Goal: Information Seeking & Learning: Find specific fact

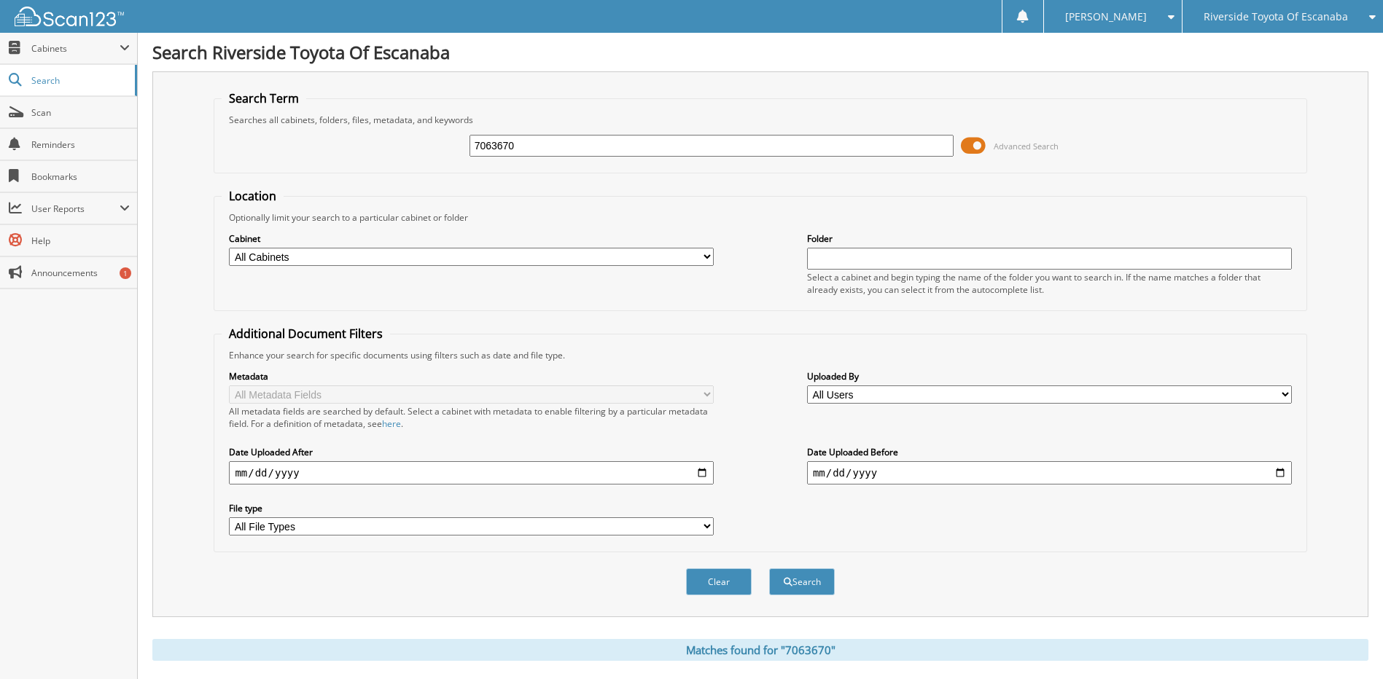
click at [755, 150] on input "7063670" at bounding box center [711, 146] width 485 height 22
type input "7063592"
click at [769, 569] on button "Search" at bounding box center [802, 582] width 66 height 27
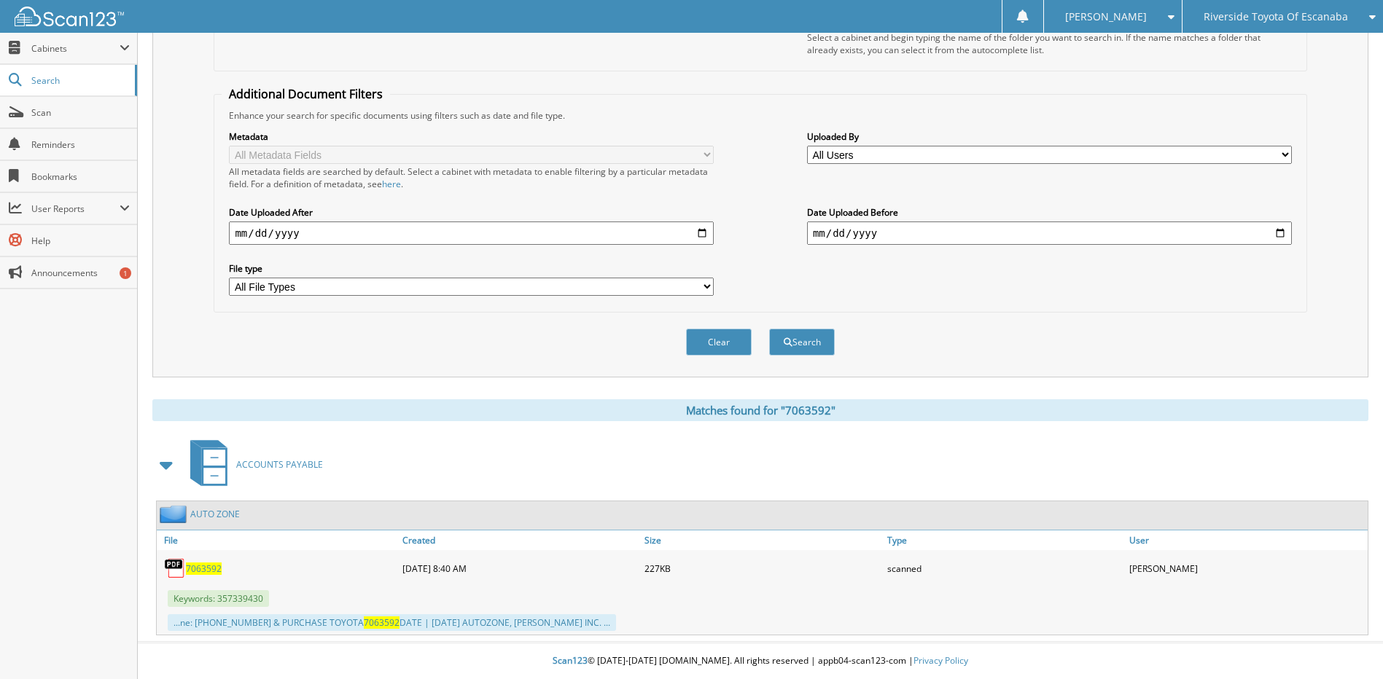
click at [192, 566] on span "7063592" at bounding box center [204, 569] width 36 height 12
click at [1304, 19] on span "Riverside Toyota Of Escanaba" at bounding box center [1276, 16] width 144 height 9
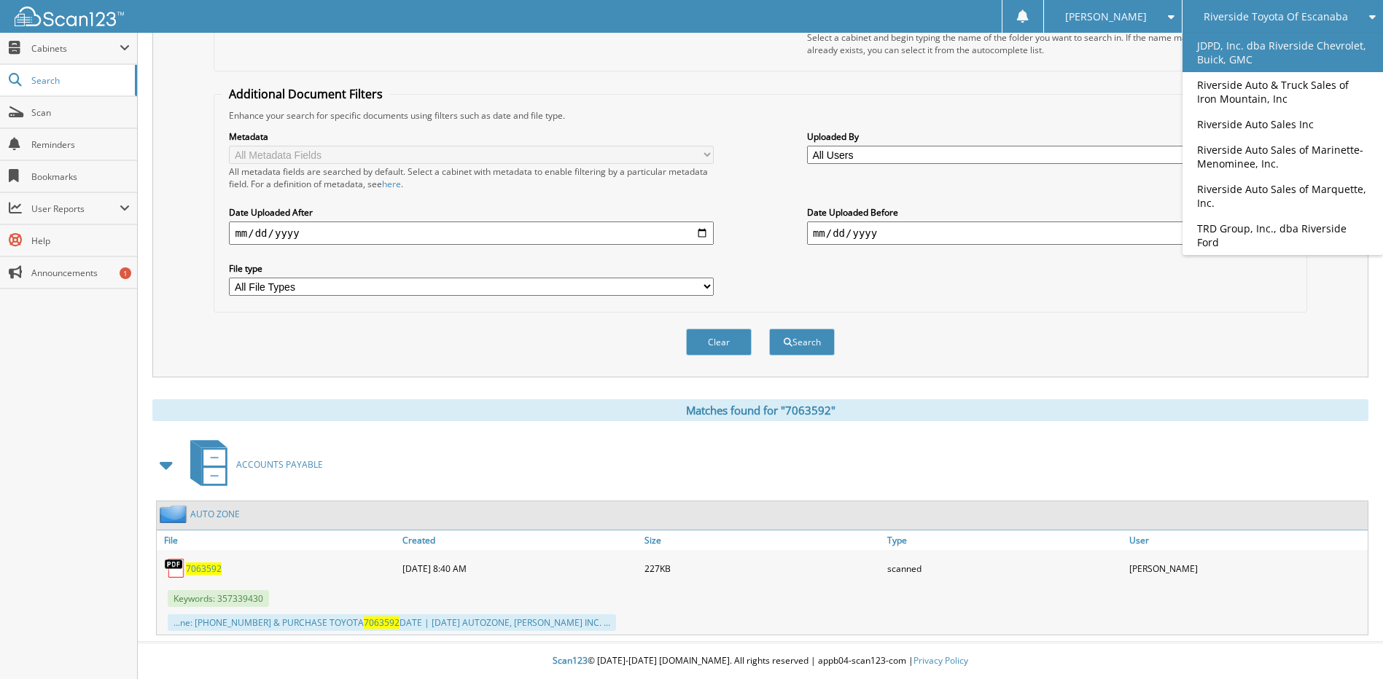
click at [1279, 62] on link "JDPD, Inc. dba Riverside Chevrolet, Buick, GMC" at bounding box center [1282, 52] width 200 height 39
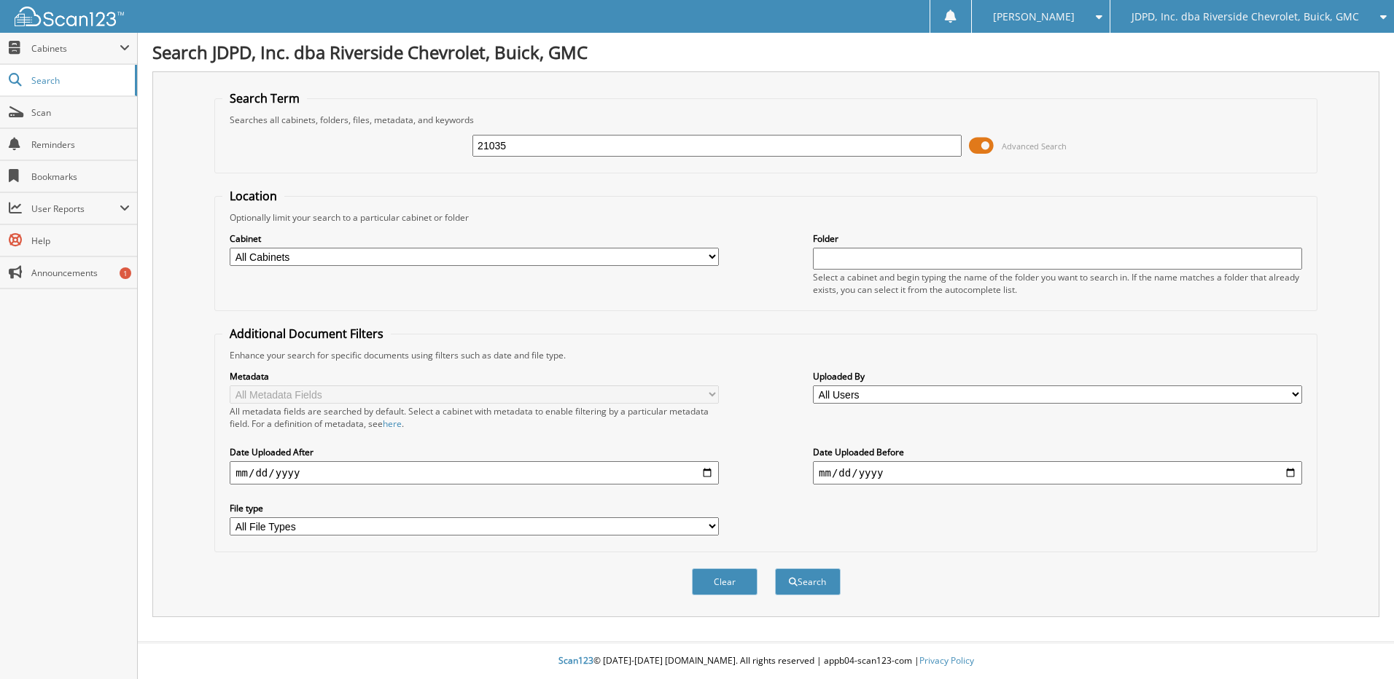
type input "21035"
click at [775, 569] on button "Search" at bounding box center [808, 582] width 66 height 27
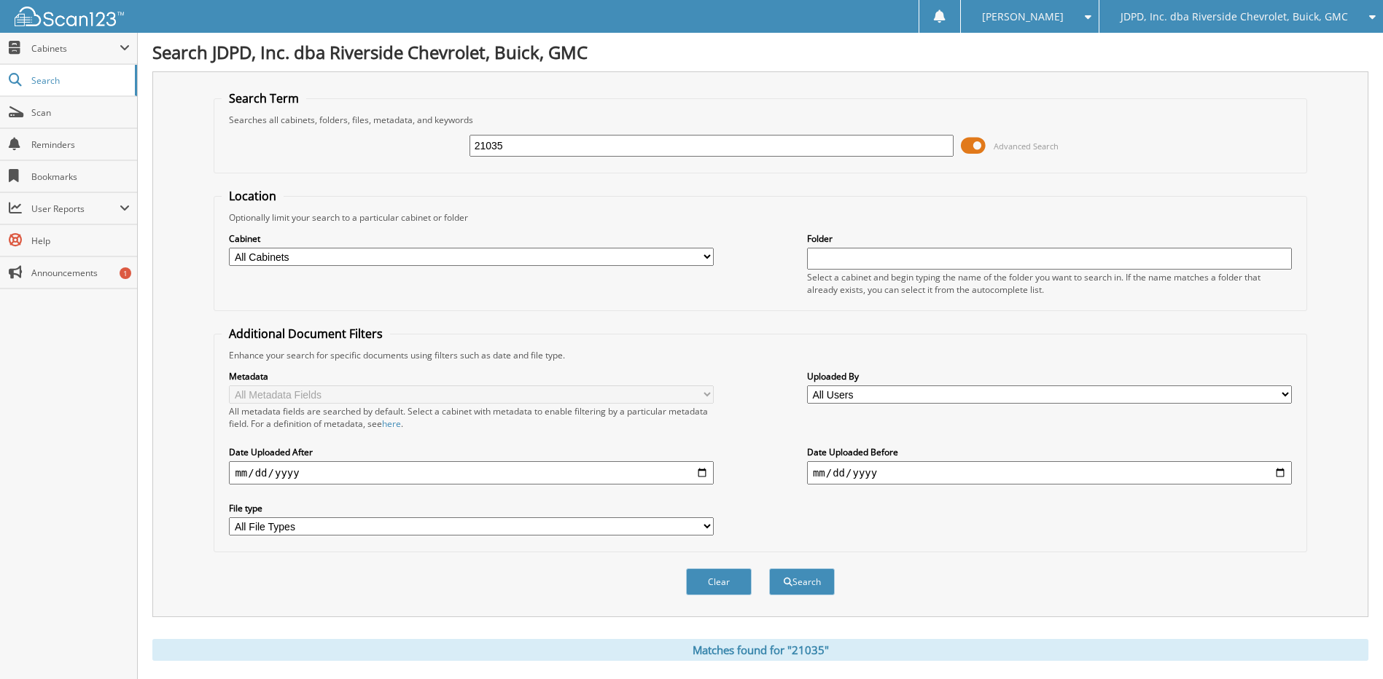
scroll to position [292, 0]
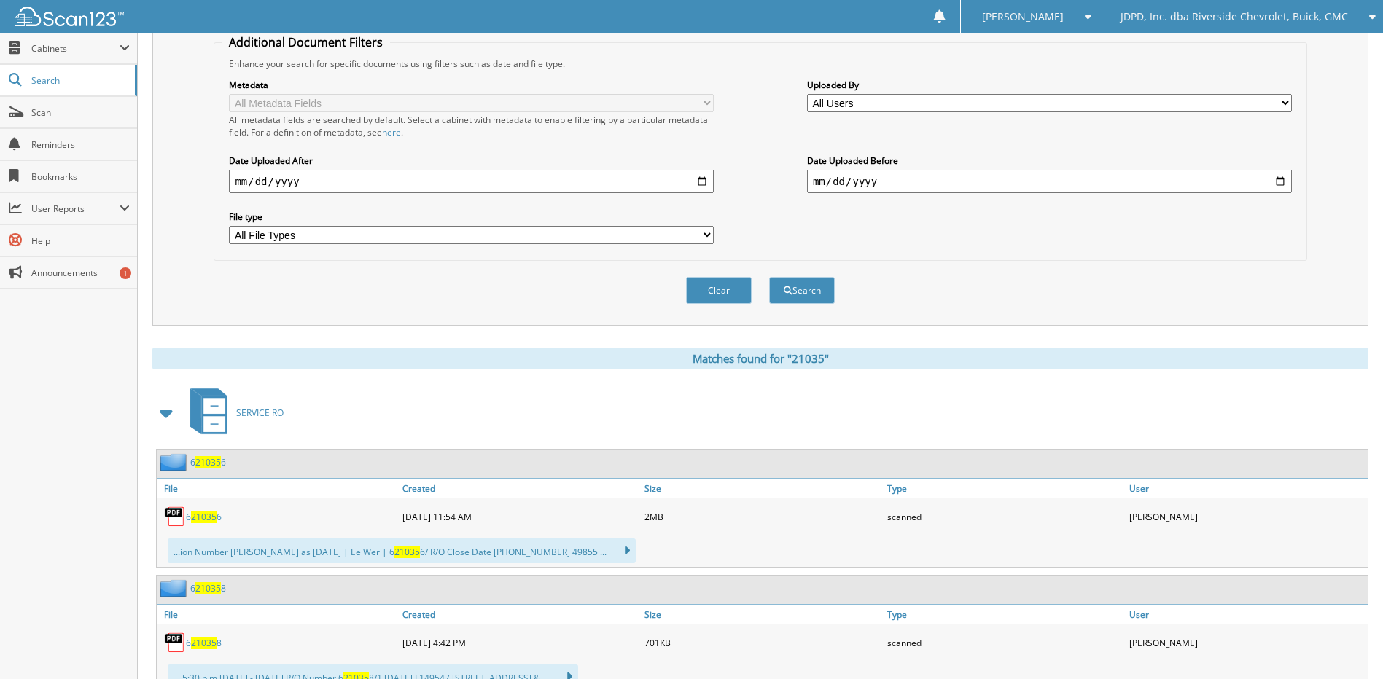
click at [167, 414] on span at bounding box center [167, 413] width 20 height 26
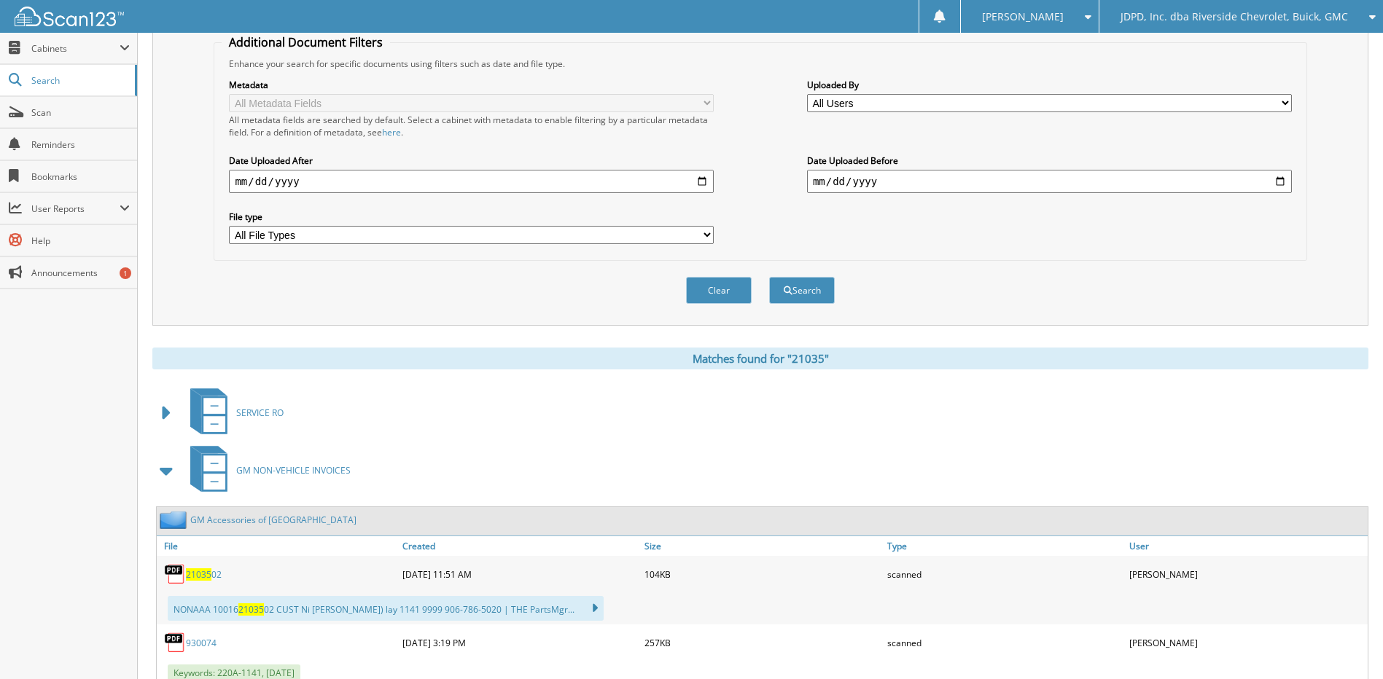
scroll to position [364, 0]
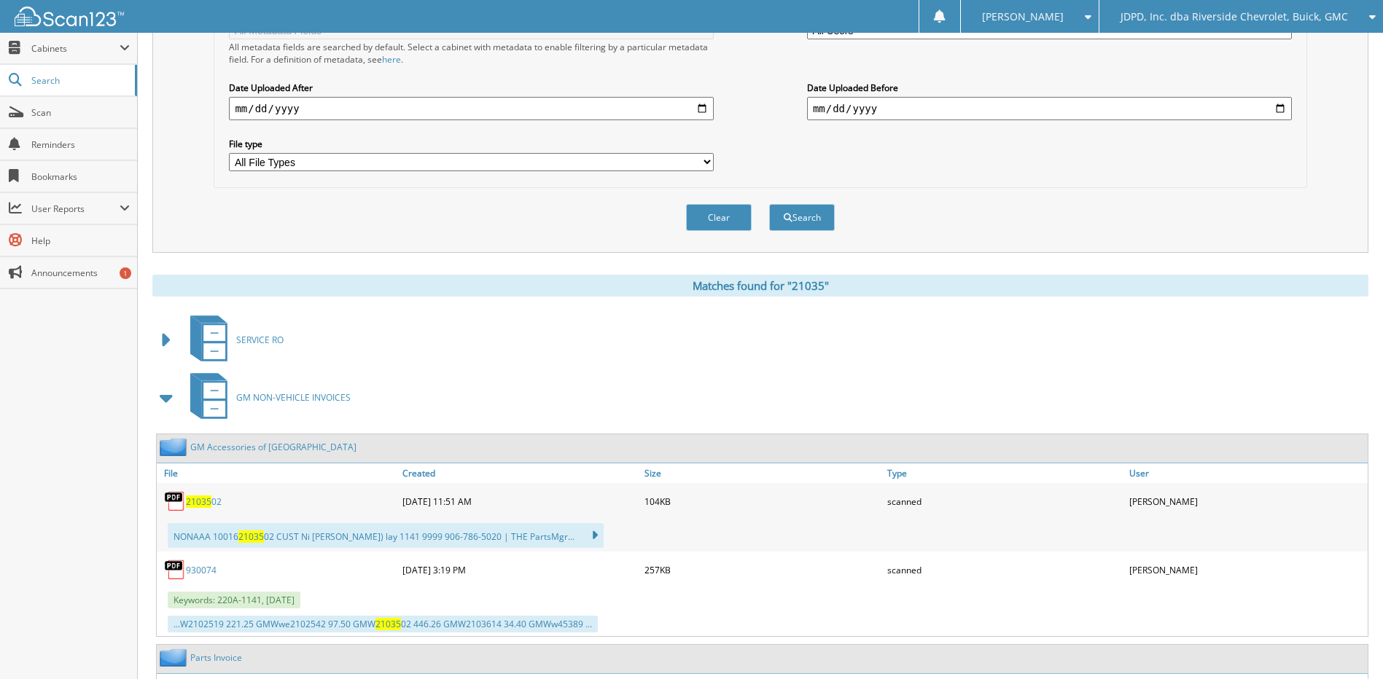
click at [165, 389] on span at bounding box center [167, 398] width 20 height 26
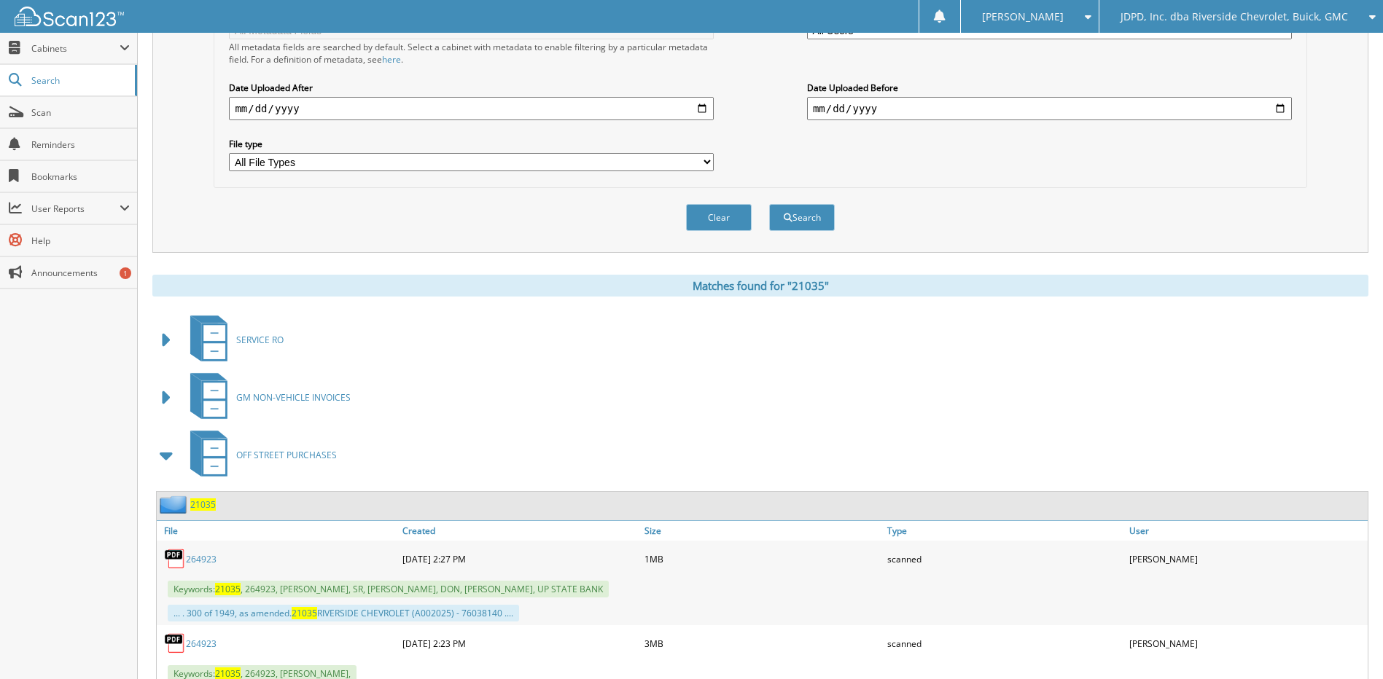
scroll to position [510, 0]
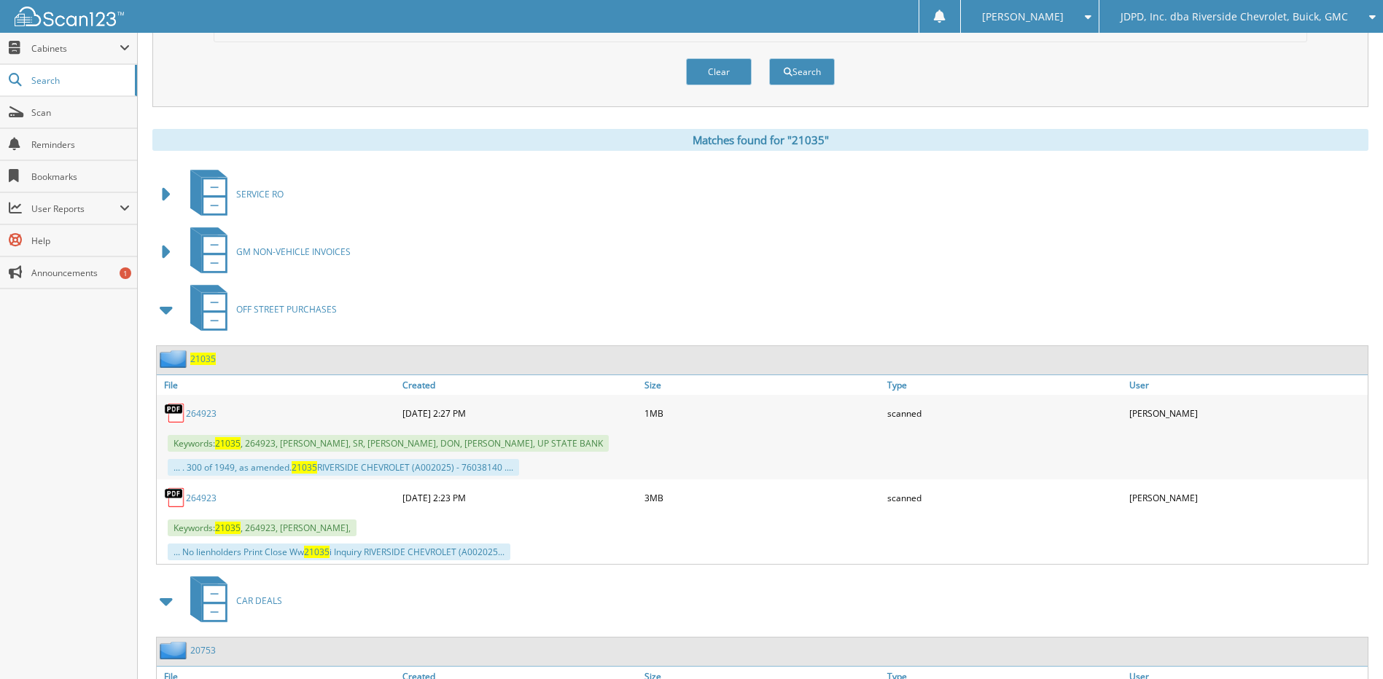
click at [204, 496] on link "264923" at bounding box center [201, 498] width 31 height 12
click at [205, 362] on span "21035" at bounding box center [203, 359] width 26 height 12
